Goal: Communication & Community: Share content

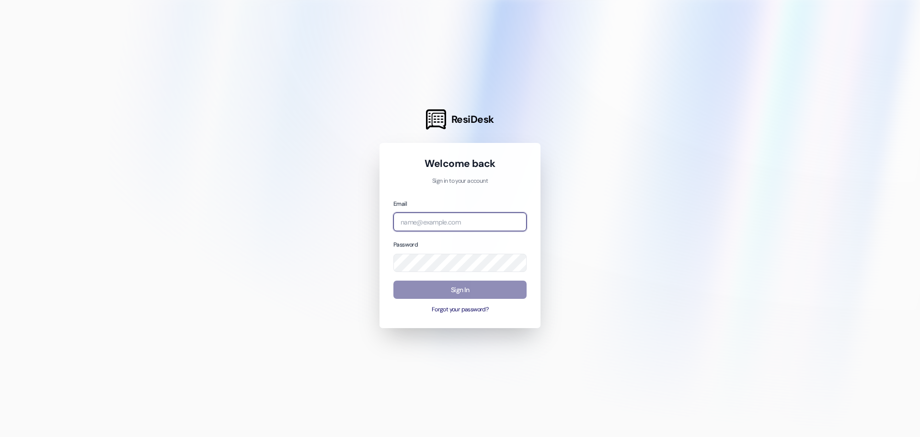
type input "[PERSON_NAME][EMAIL_ADDRESS][DOMAIN_NAME]"
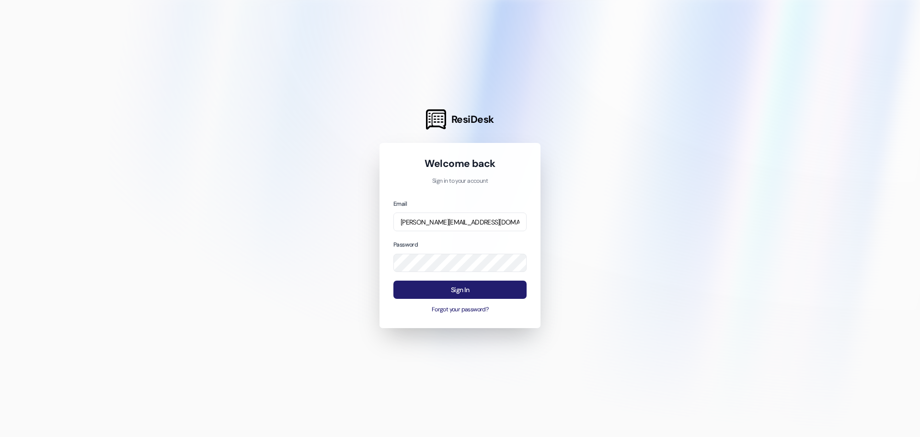
click at [430, 290] on button "Sign In" at bounding box center [460, 289] width 133 height 19
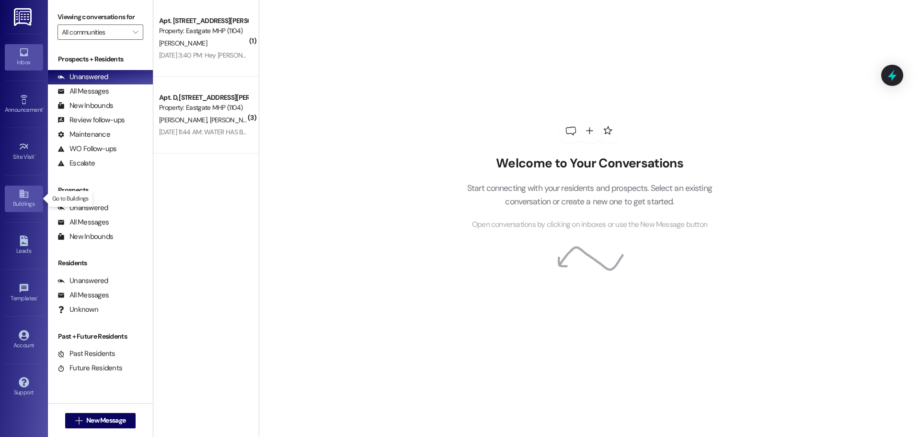
click at [26, 198] on icon at bounding box center [24, 193] width 11 height 11
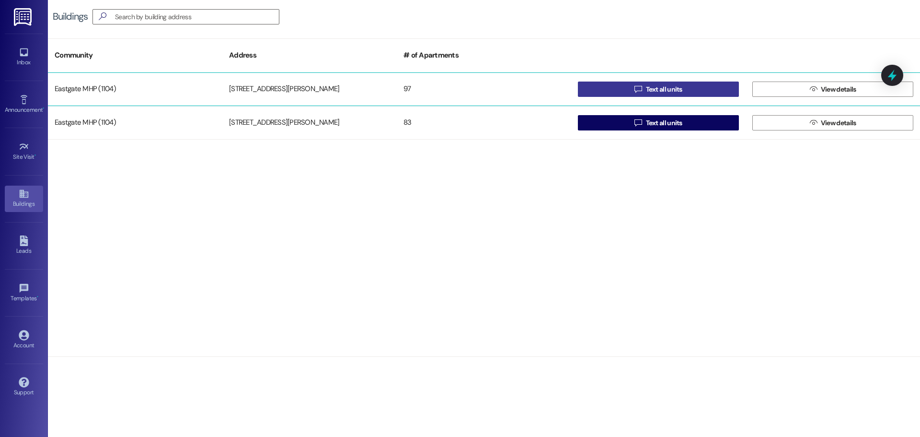
click at [631, 93] on button " Text all units" at bounding box center [658, 88] width 161 height 15
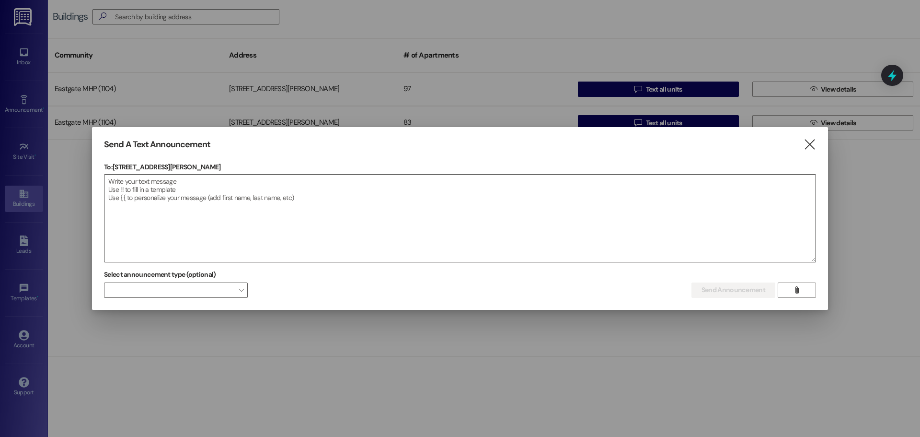
click at [133, 176] on textarea at bounding box center [460, 217] width 711 height 87
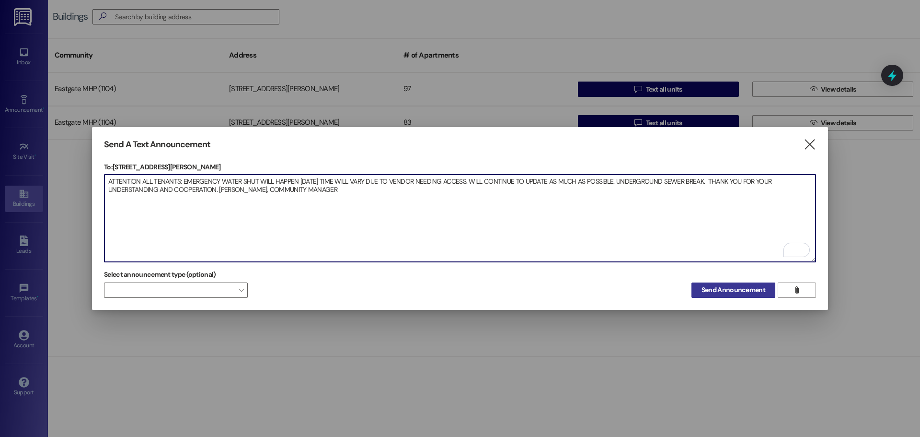
type textarea "ATTENTION ALL TENANTS: EMERGENCY WATER SHUT WILL HAPPEN [DATE] TIME WILL VARY D…"
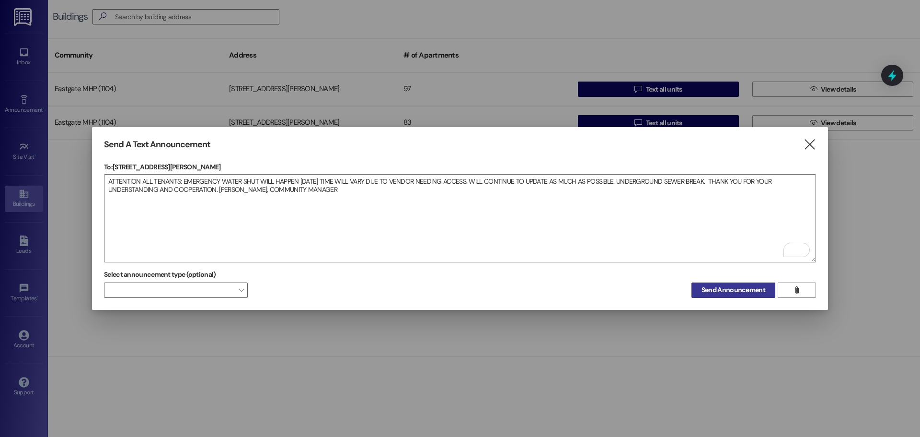
click at [718, 289] on span "Send Announcement" at bounding box center [734, 290] width 64 height 10
